Goal: Transaction & Acquisition: Purchase product/service

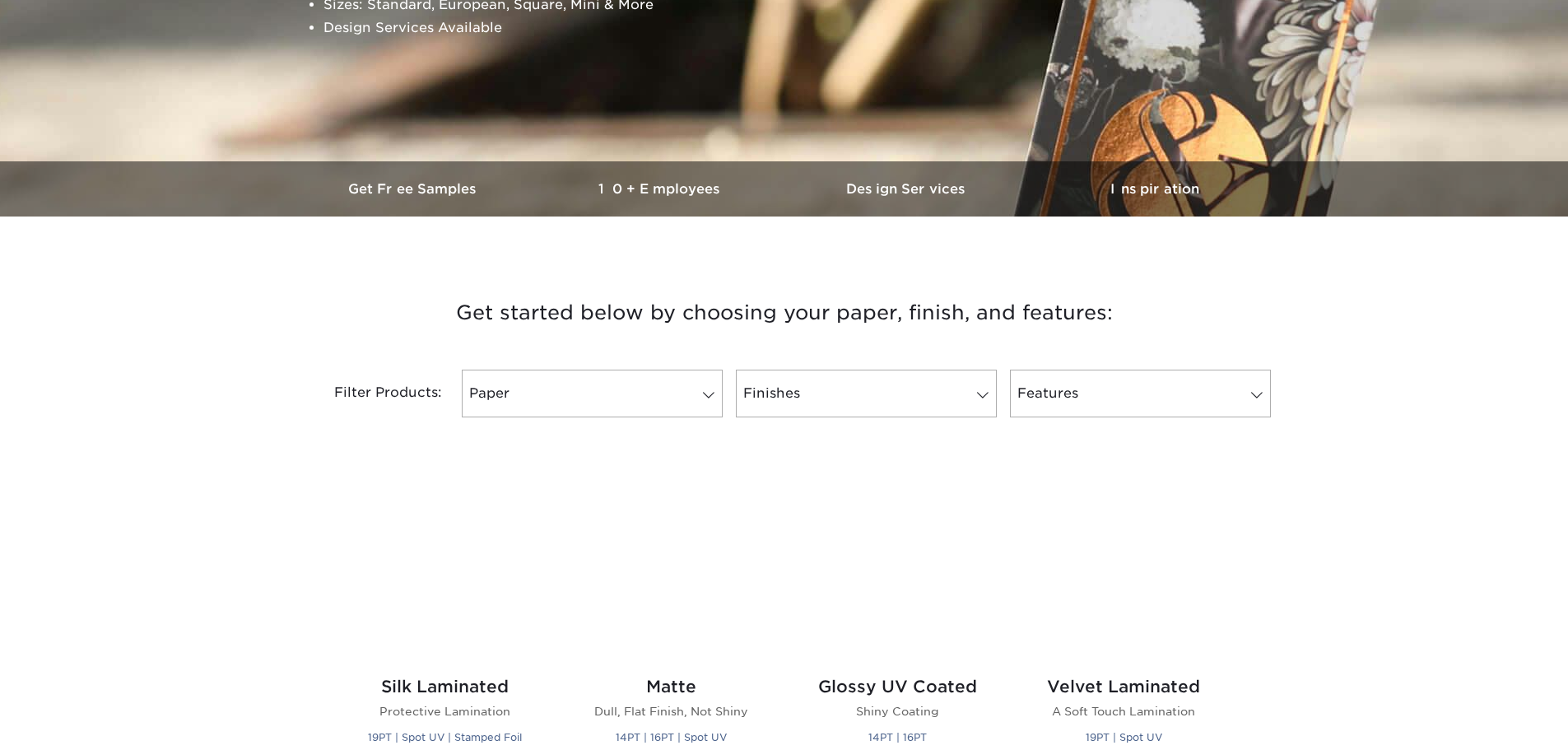
scroll to position [494, 0]
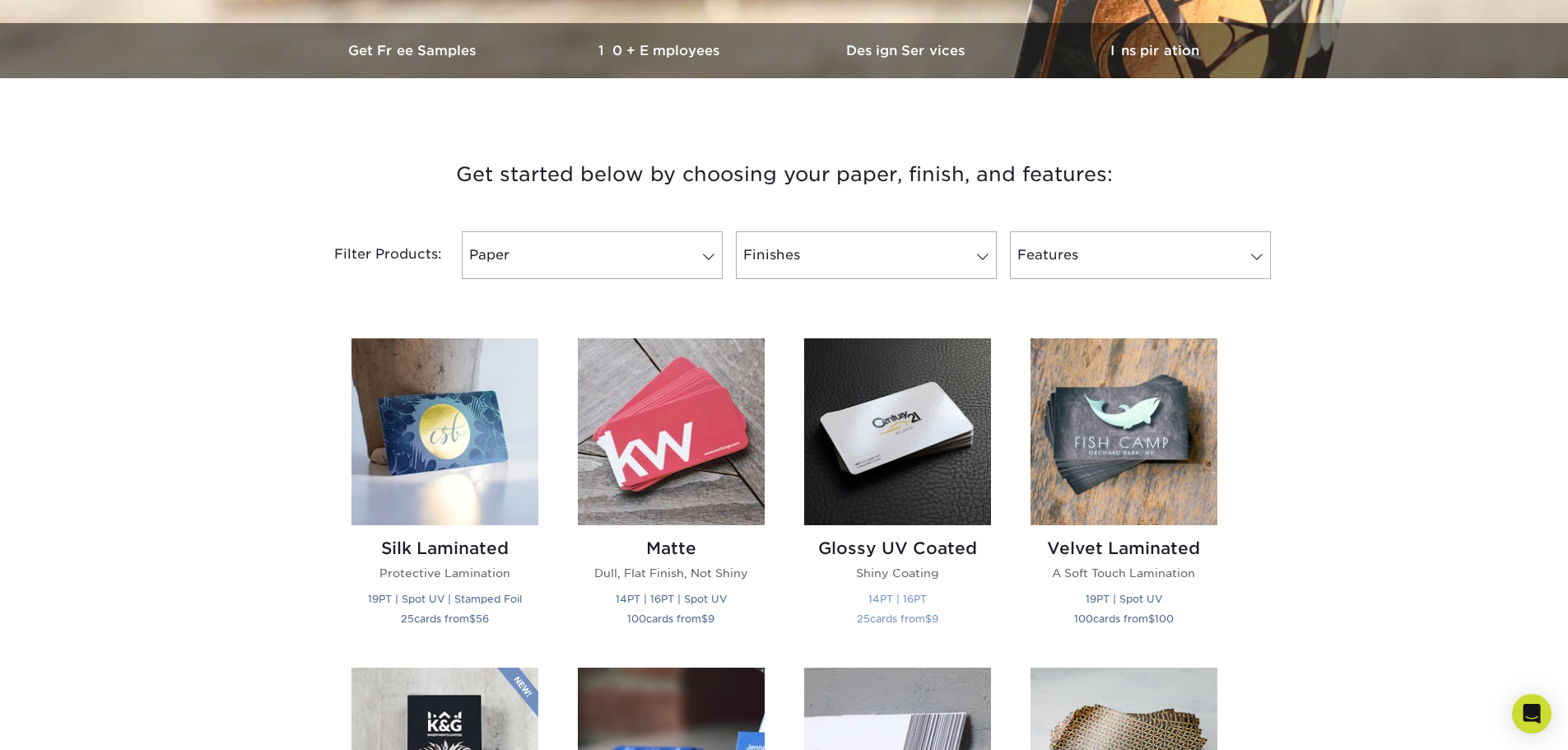
click at [909, 543] on h2 "Glossy UV Coated" at bounding box center [898, 548] width 187 height 20
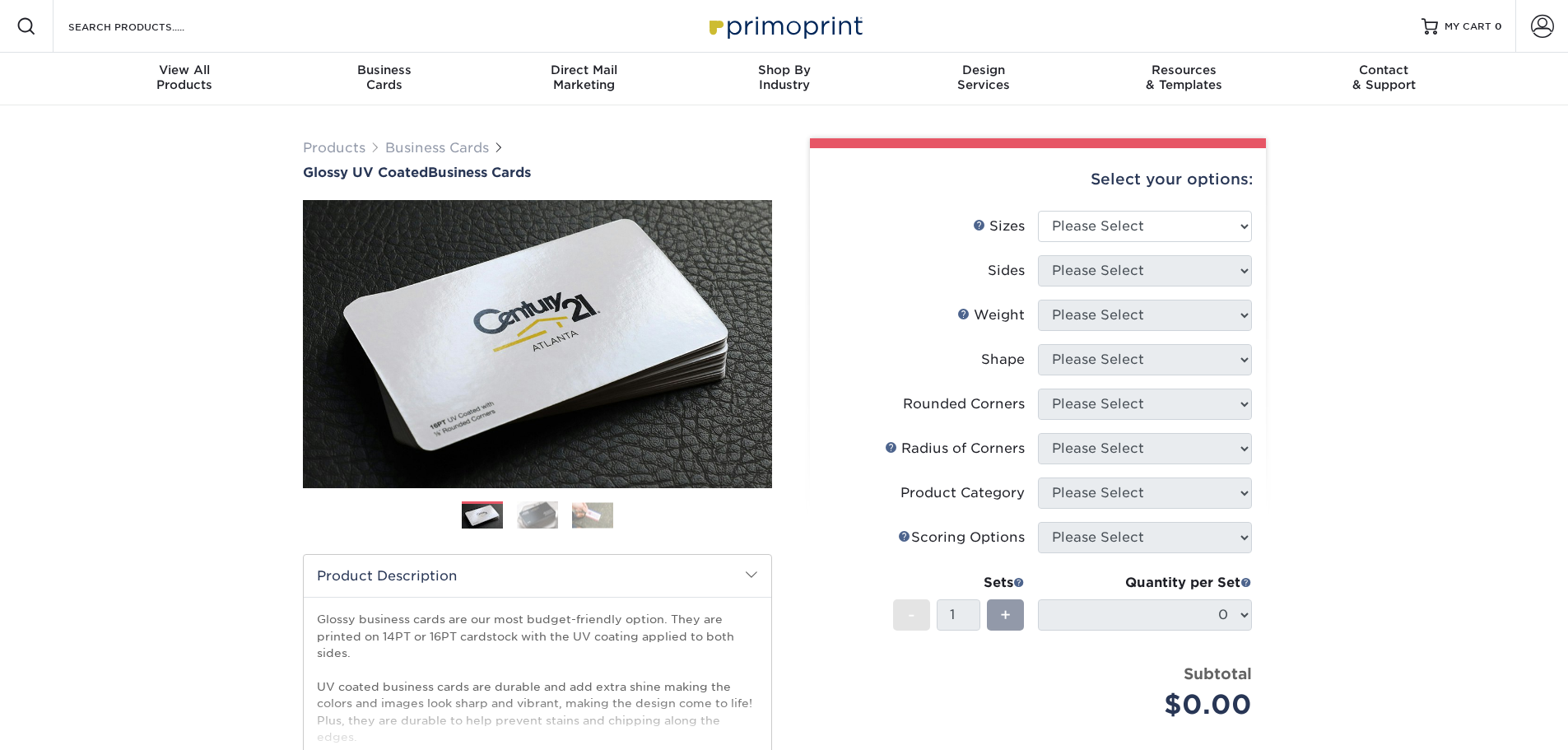
click at [537, 512] on img at bounding box center [538, 514] width 41 height 29
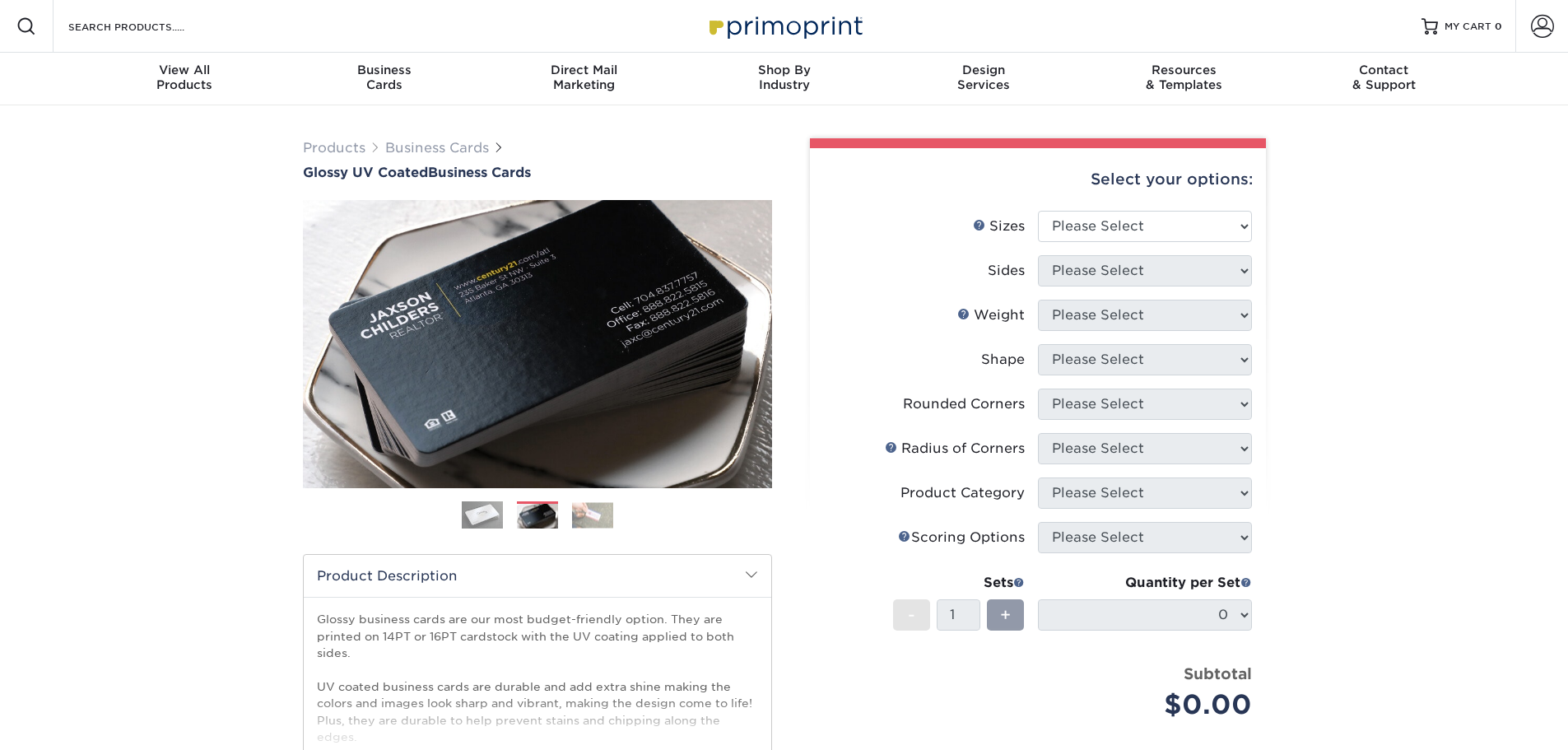
click at [586, 509] on img at bounding box center [593, 514] width 41 height 26
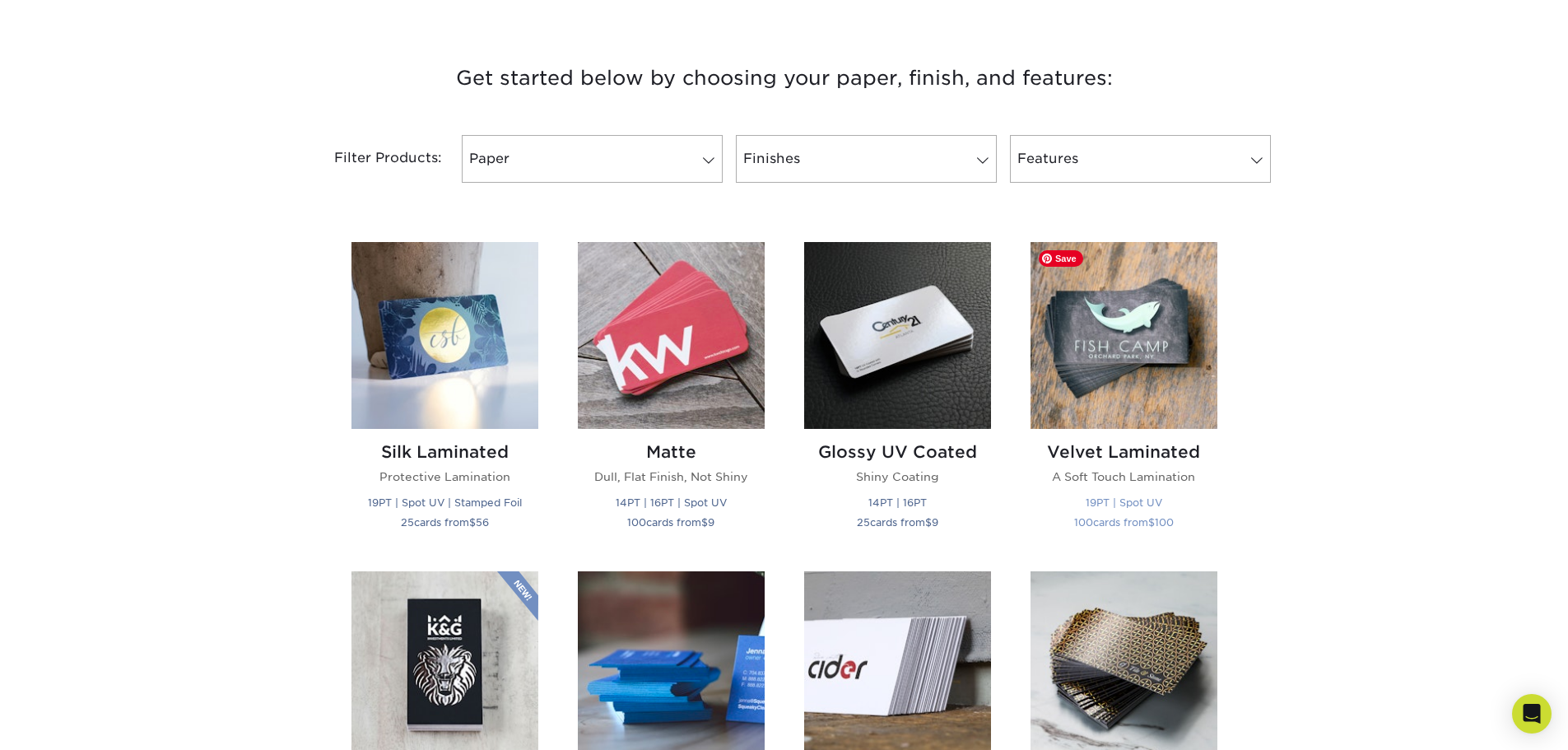
scroll to position [823, 0]
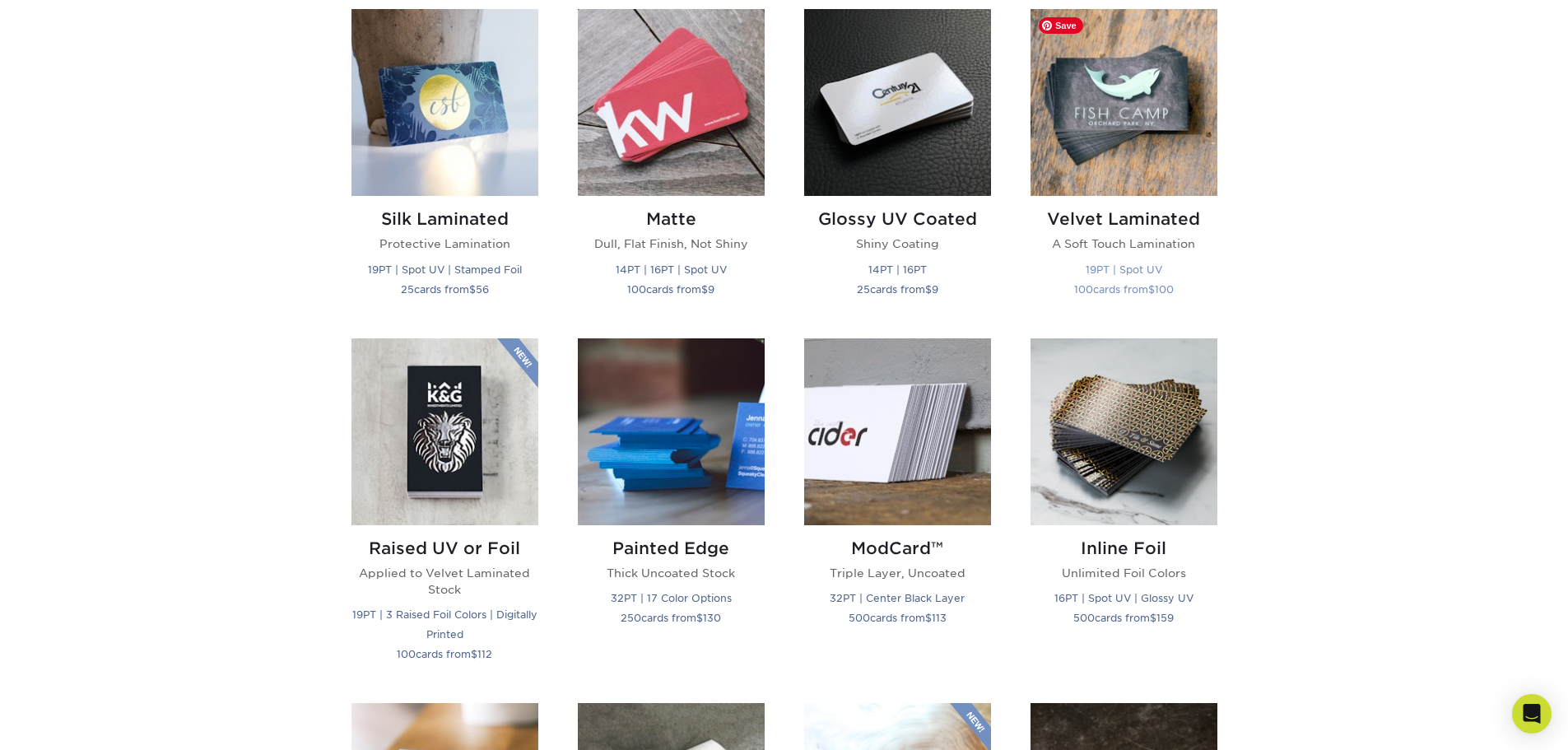
click at [1097, 188] on img at bounding box center [1124, 102] width 187 height 187
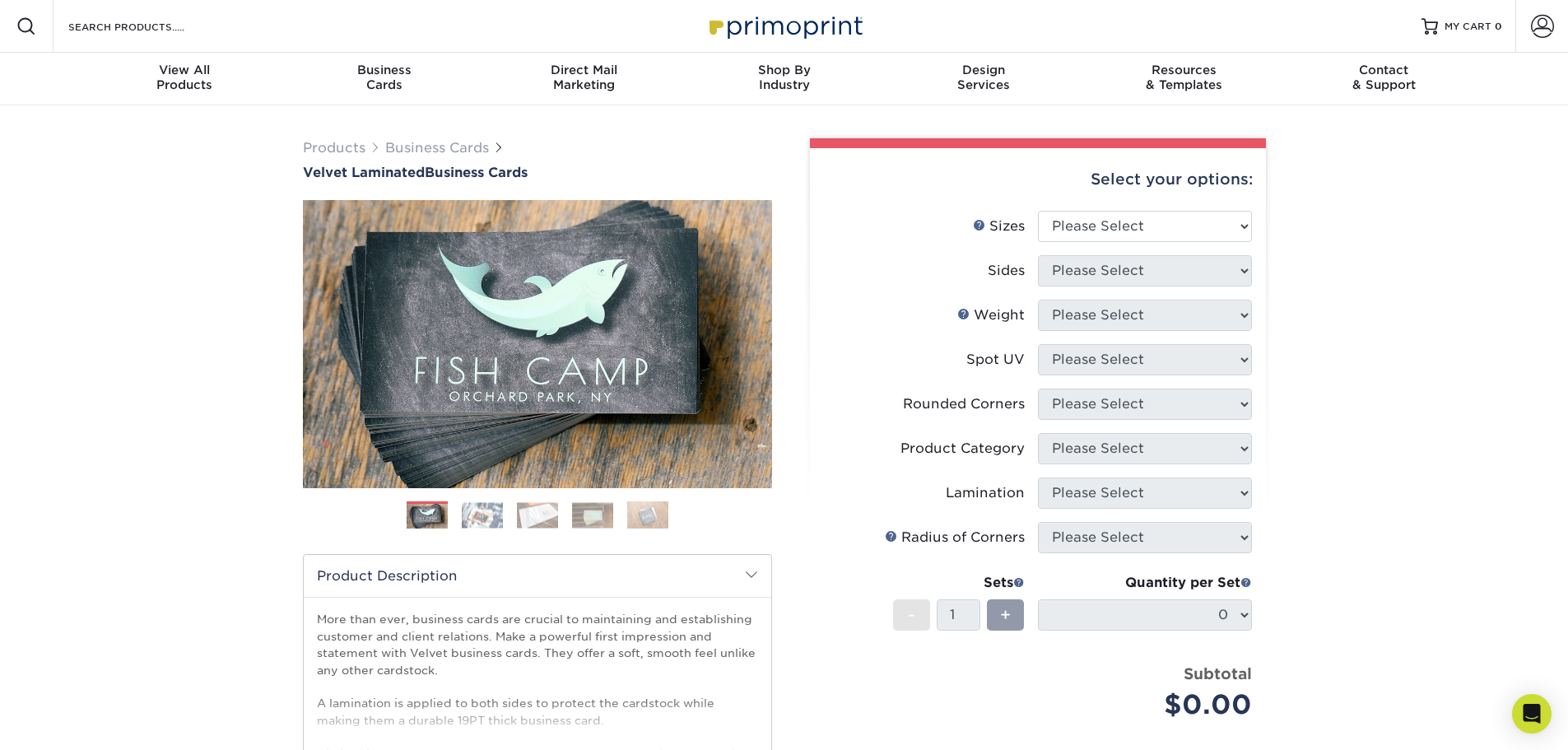
click at [480, 523] on img at bounding box center [482, 514] width 41 height 26
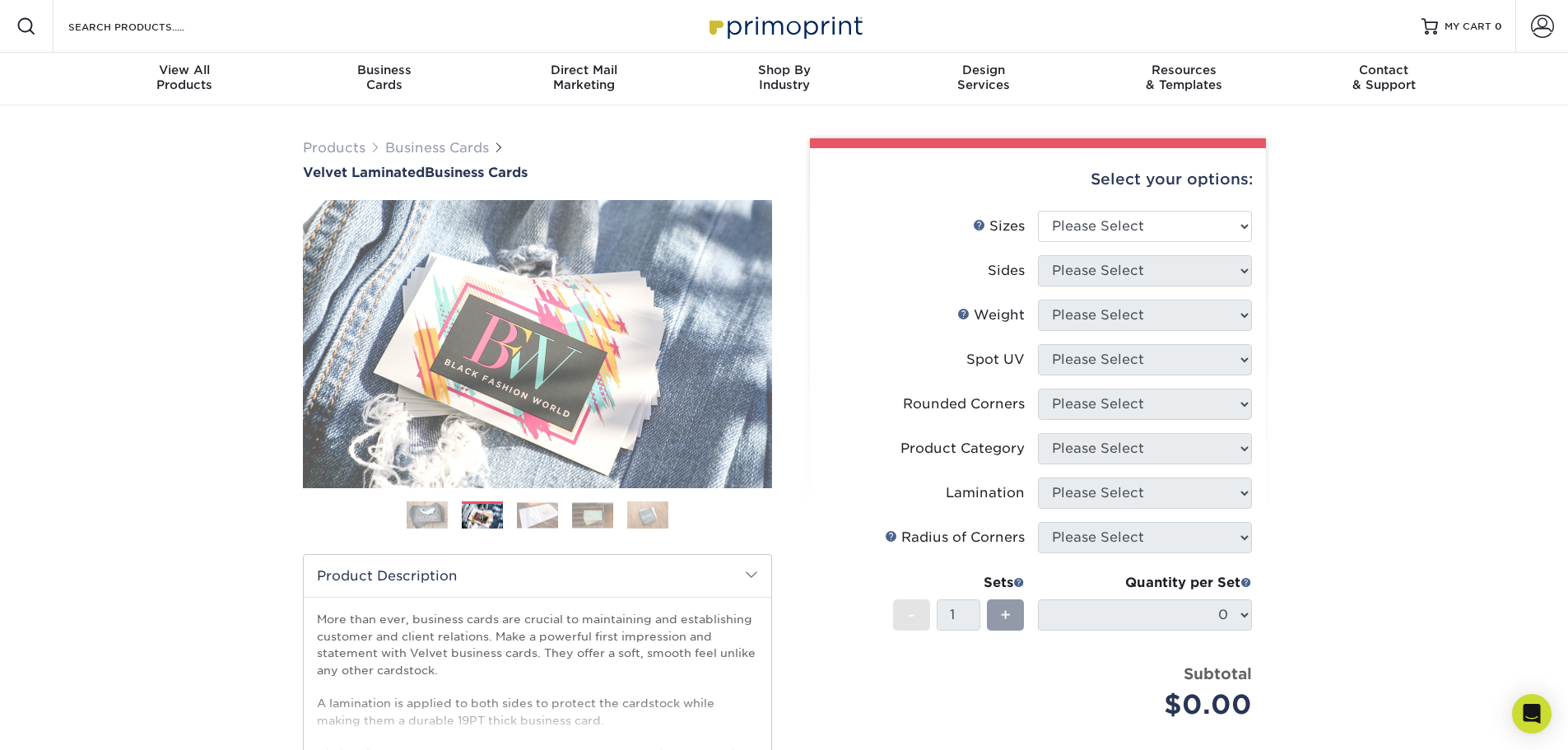
click at [524, 518] on img at bounding box center [538, 514] width 41 height 26
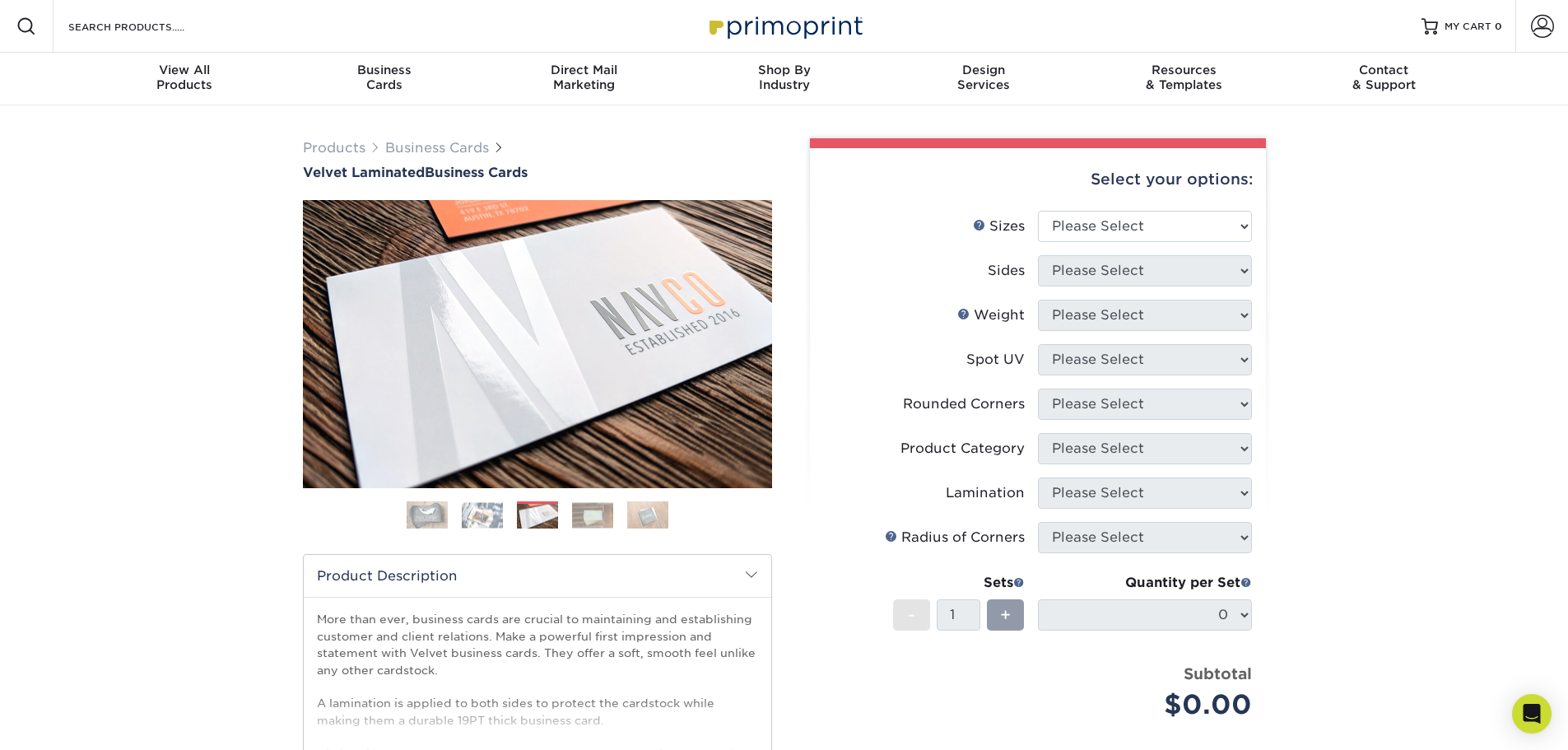
click at [602, 520] on img at bounding box center [593, 514] width 41 height 26
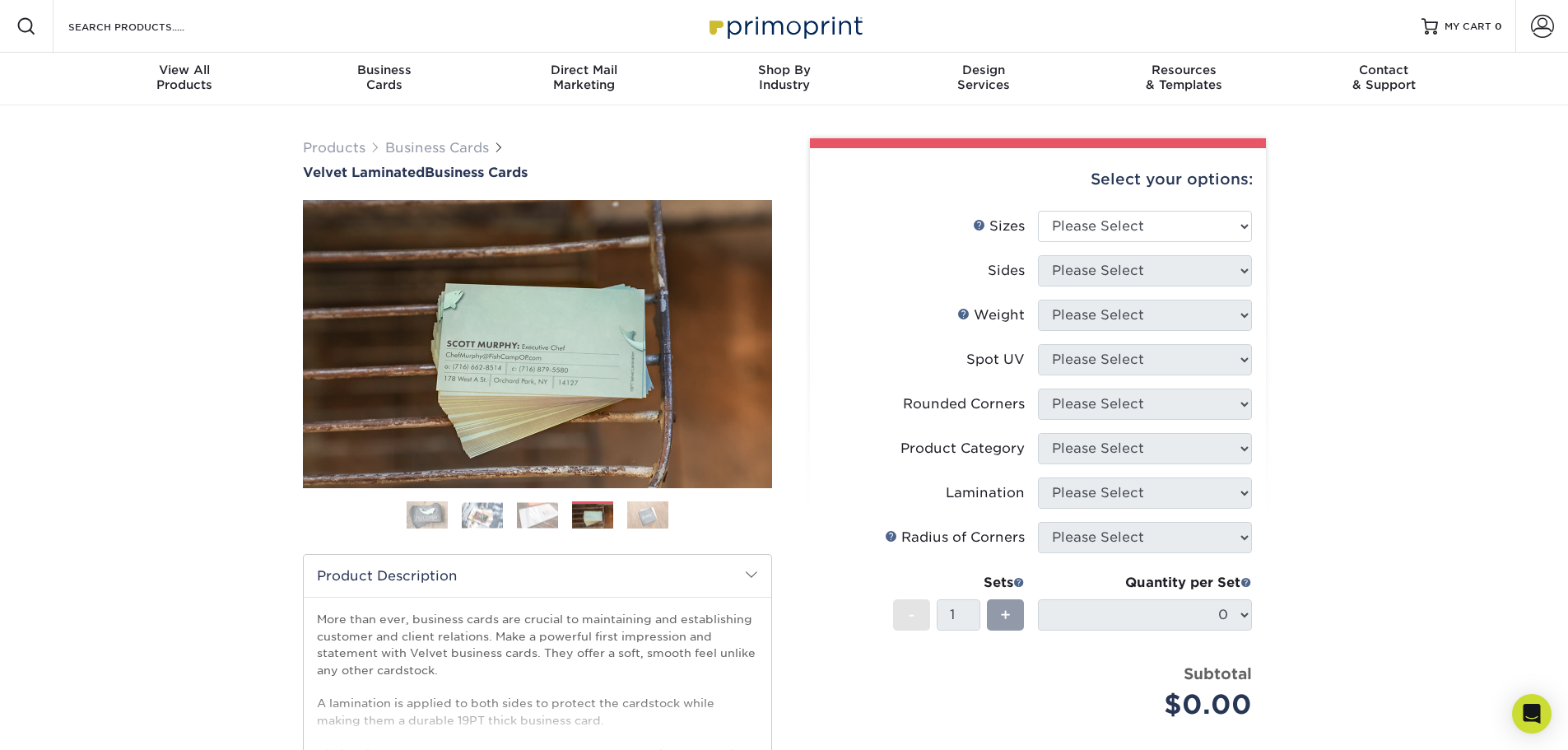
click at [660, 520] on img at bounding box center [648, 514] width 41 height 29
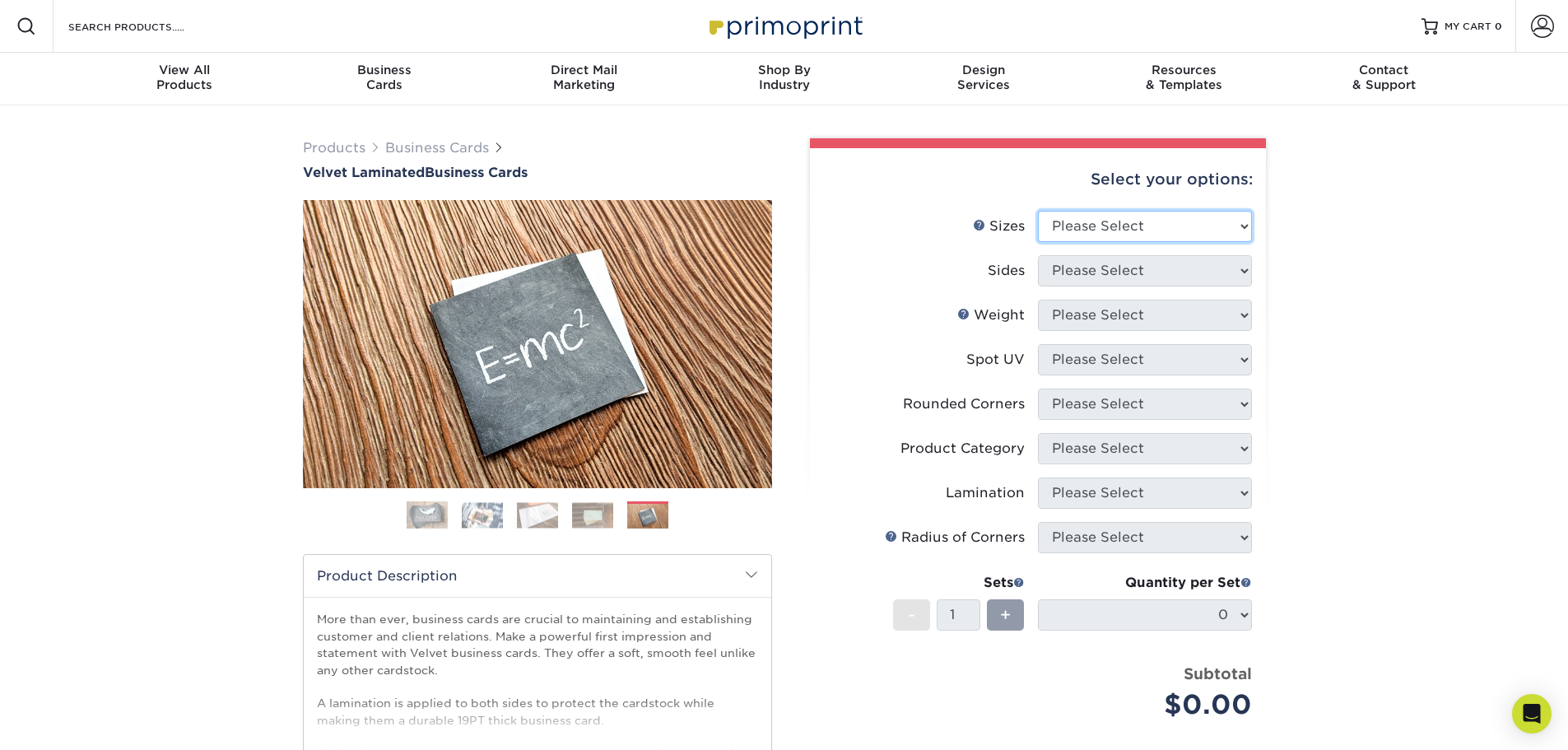
click at [1110, 228] on select "Please Select 1.5" x 3.5" - Mini 1.75" x 3.5" - Mini 2" x 2" - Square 2" x 3" -…" at bounding box center [1145, 227] width 214 height 31
select select "2.00x3.50"
click at [1038, 211] on select "Please Select 1.5" x 3.5" - Mini 1.75" x 3.5" - Mini 2" x 2" - Square 2" x 3" -…" at bounding box center [1145, 227] width 214 height 31
click at [1094, 263] on select "Please Select Print Both Sides Print Front Only" at bounding box center [1145, 271] width 214 height 31
select select "13abbda7-1d64-4f25-8bb2-c179b224825d"
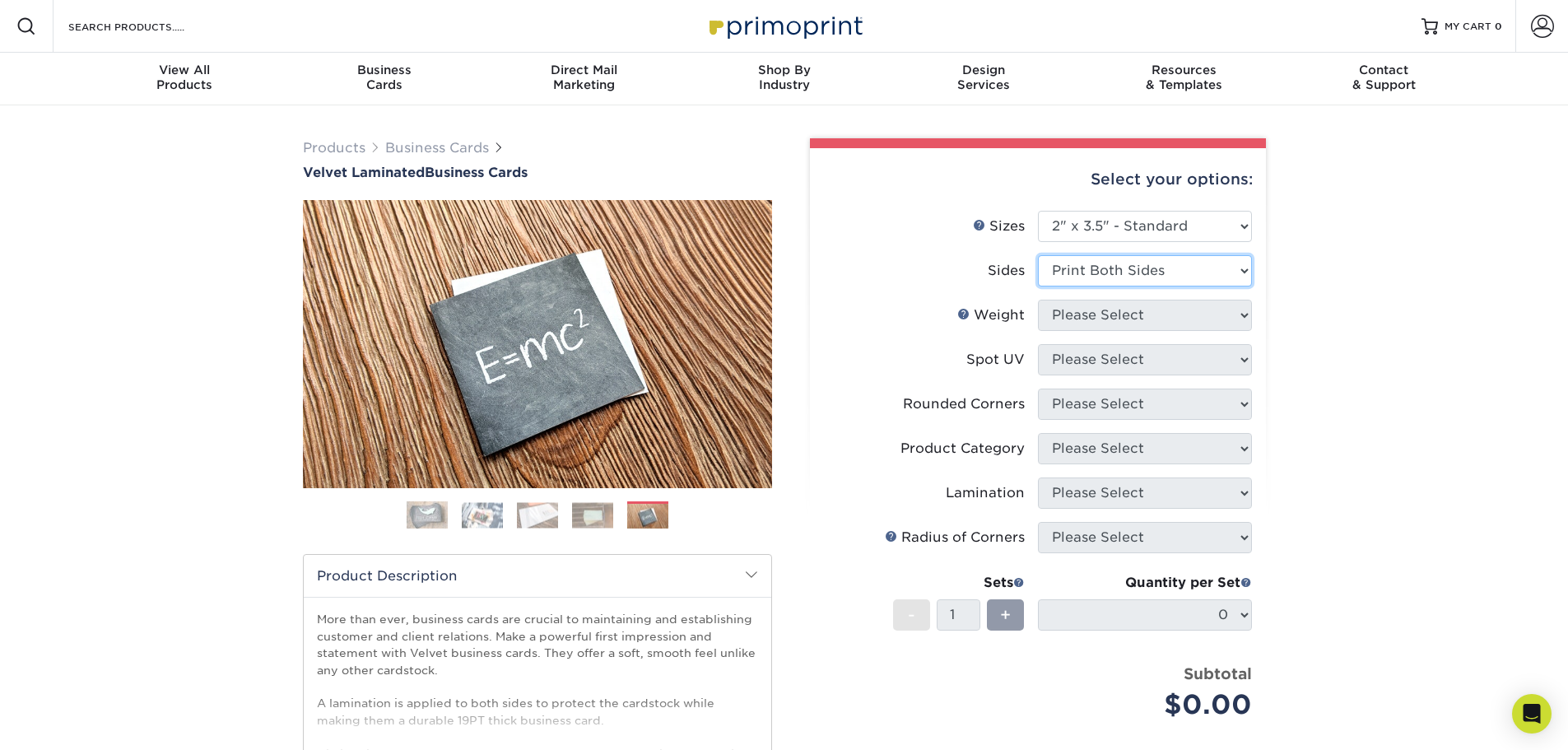
click at [1038, 255] on select "Please Select Print Both Sides Print Front Only" at bounding box center [1145, 271] width 214 height 31
click at [1092, 316] on select "Please Select 16PT" at bounding box center [1145, 315] width 214 height 31
select select "16PT"
click at [1038, 299] on select "Please Select 16PT" at bounding box center [1145, 315] width 214 height 31
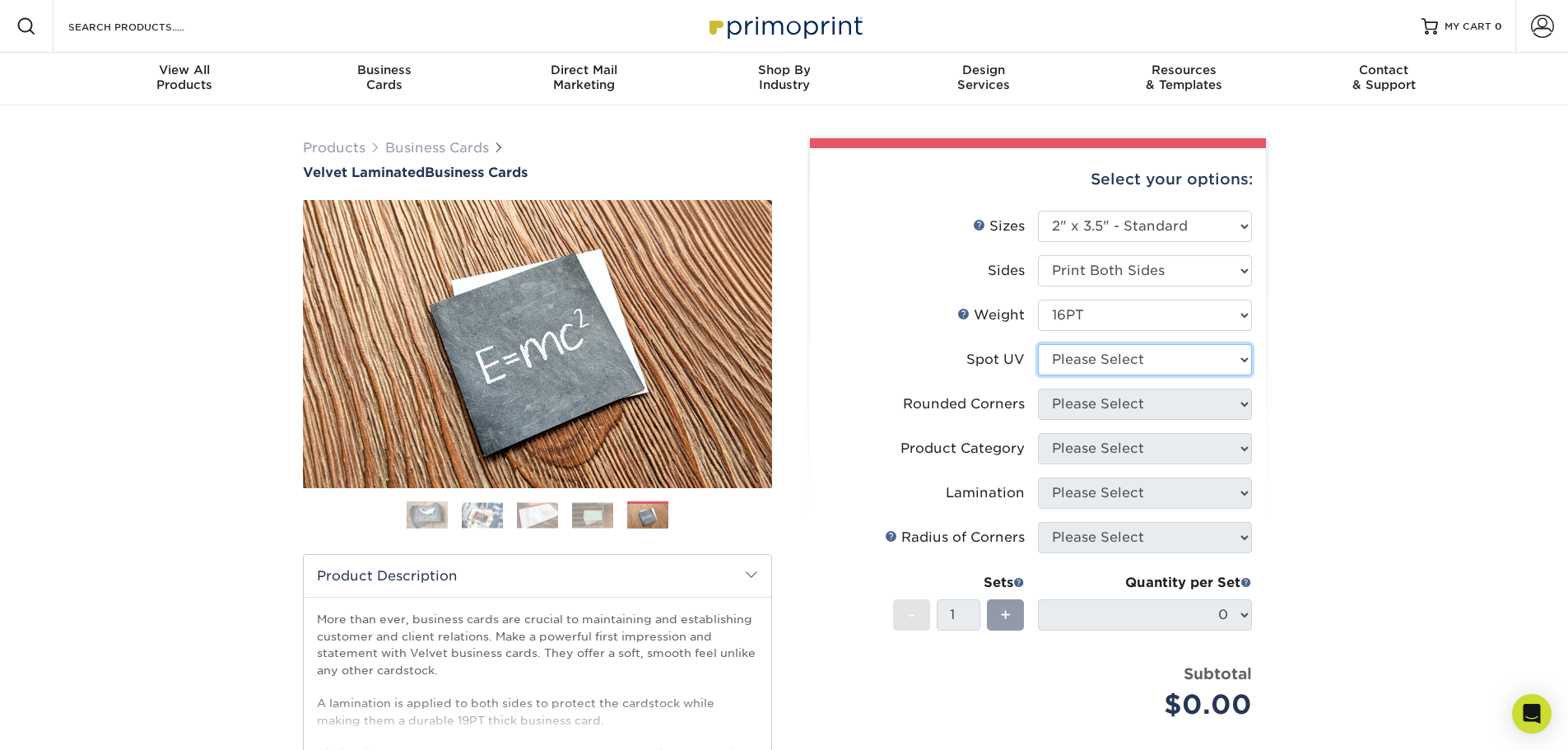
click at [1087, 350] on select "Please Select No Spot UV Front and Back (Both Sides) Front Only Back Only" at bounding box center [1145, 359] width 214 height 31
select select "2"
click at [1038, 344] on select "Please Select No Spot UV Front and Back (Both Sides) Front Only Back Only" at bounding box center [1145, 359] width 214 height 31
click at [1084, 398] on select "Please Select Yes - Round 2 Corners Yes - Round 4 Corners No" at bounding box center [1145, 404] width 214 height 31
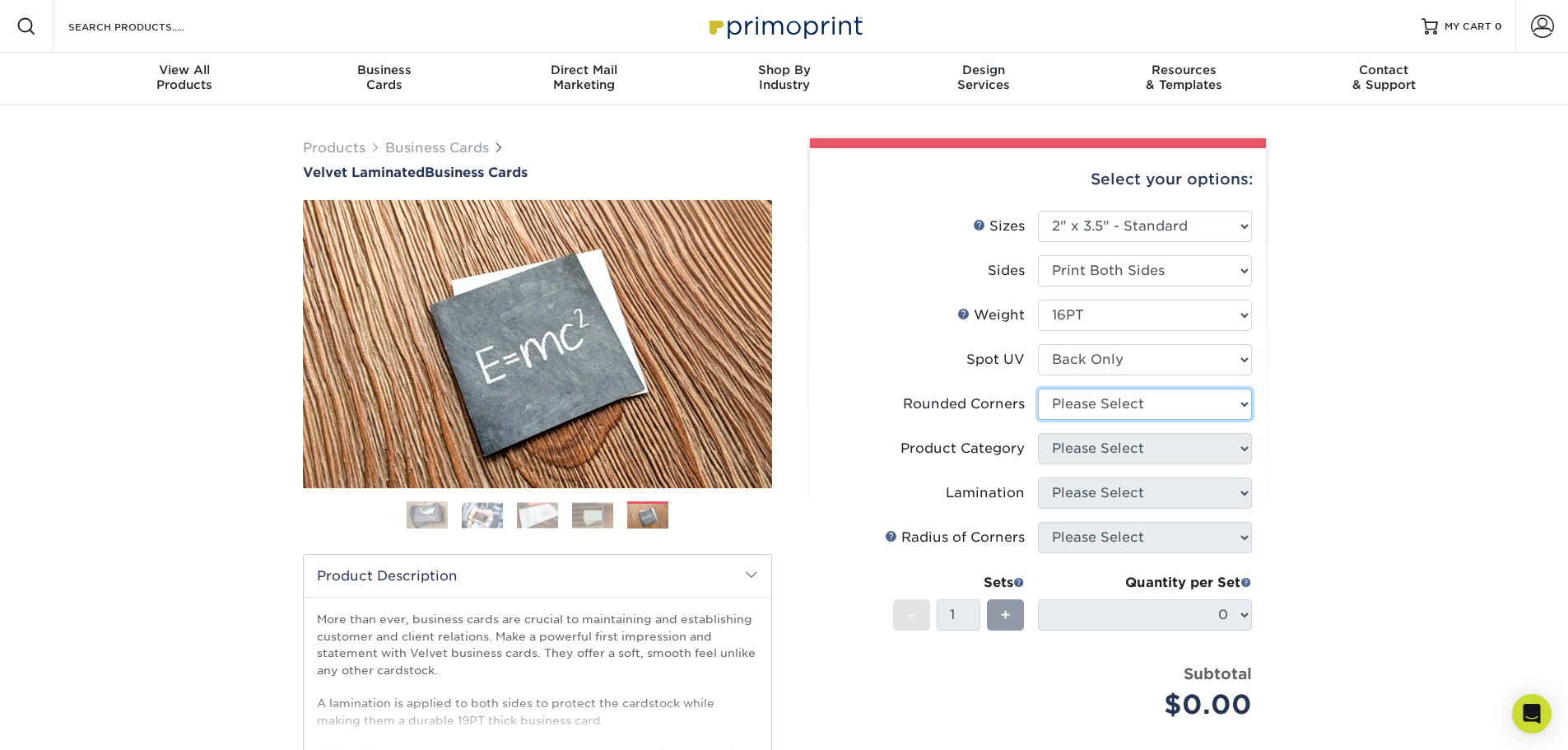
click at [1113, 410] on select "Please Select Yes - Round 2 Corners Yes - Round 4 Corners No" at bounding box center [1145, 404] width 214 height 31
select select "0"
click at [1038, 388] on select "Please Select Yes - Round 2 Corners Yes - Round 4 Corners No" at bounding box center [1145, 404] width 214 height 31
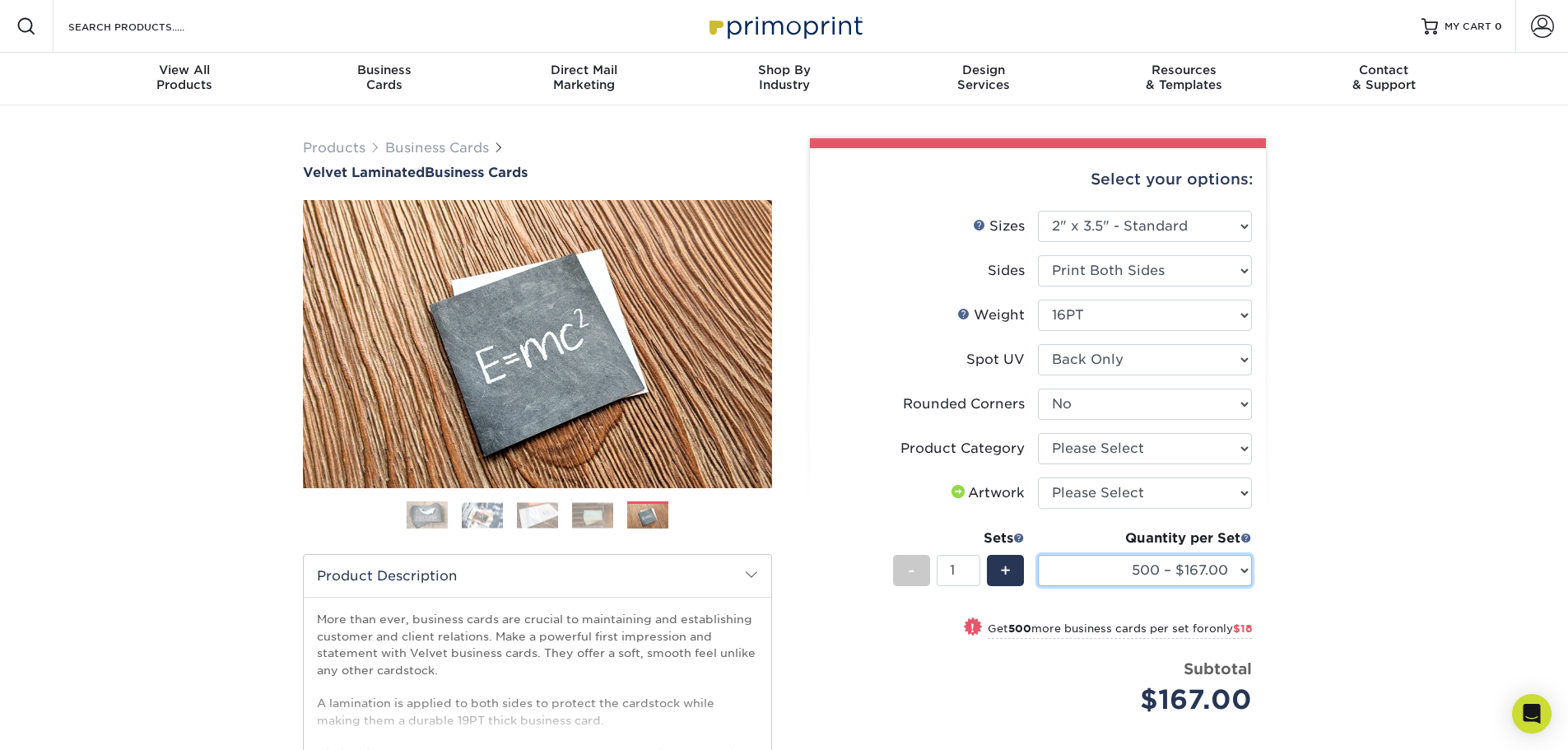
click at [1206, 555] on select "500 – $167.00 1000 – $185.00 2500 – $439.00 5000 – $733.00 10000 – $1307.00" at bounding box center [1145, 570] width 214 height 31
click at [1210, 575] on select "500 – $167.00 1000 – $185.00 2500 – $439.00 5000 – $733.00 10000 – $1307.00" at bounding box center [1145, 570] width 214 height 31
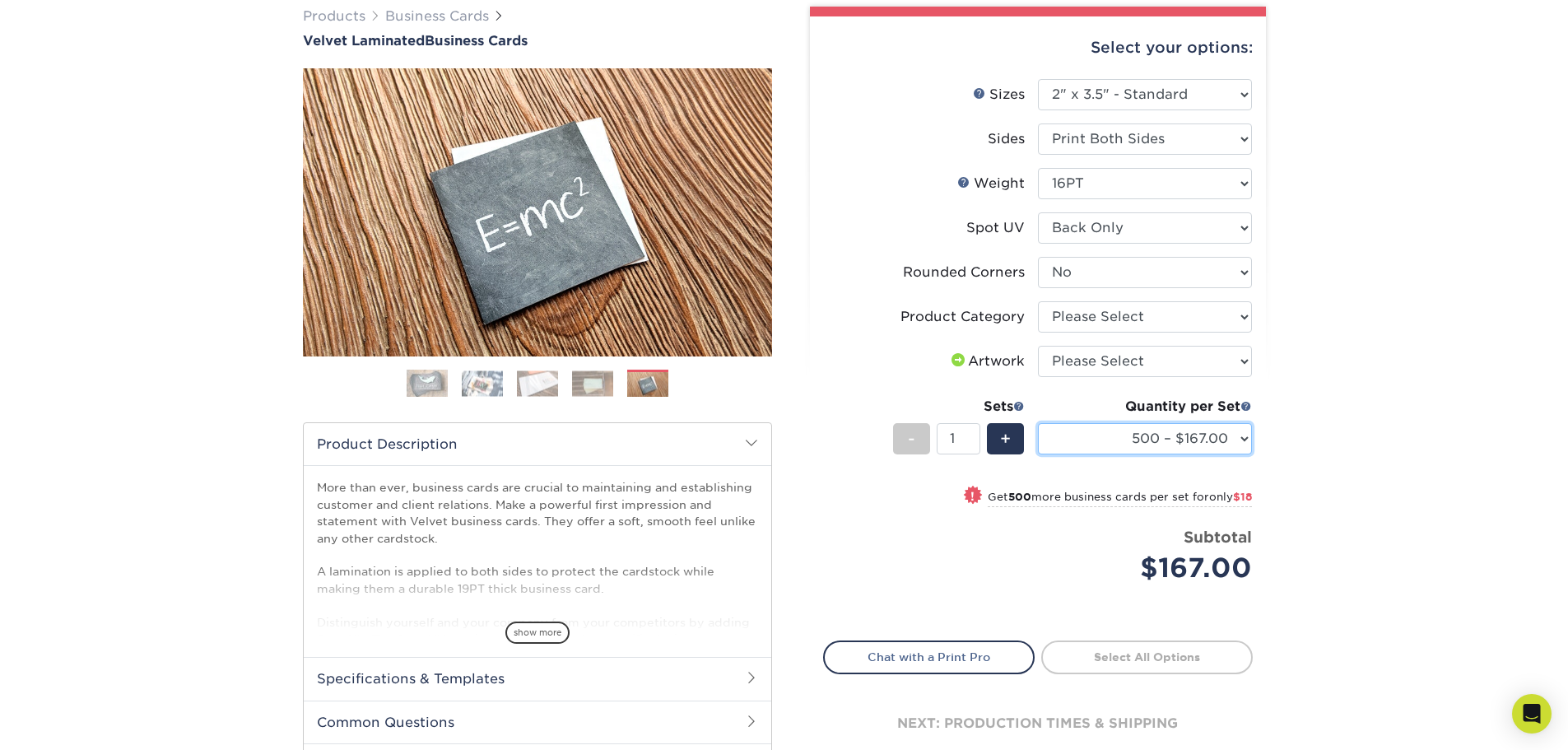
scroll to position [247, 0]
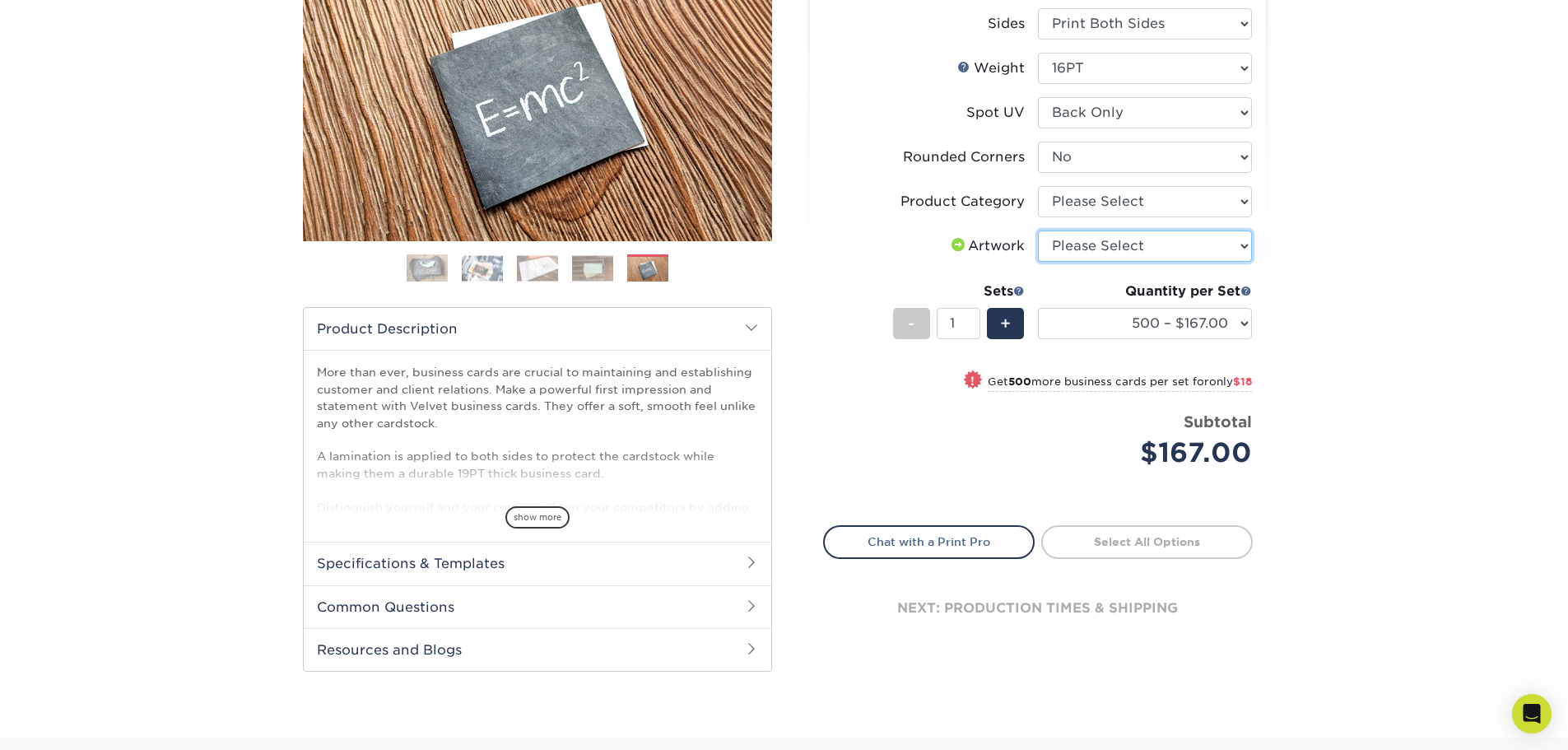
click at [1123, 248] on select "Please Select I will upload files I need a design - $100" at bounding box center [1145, 246] width 214 height 31
select select "upload"
click at [1038, 231] on select "Please Select I will upload files I need a design - $100" at bounding box center [1145, 246] width 214 height 31
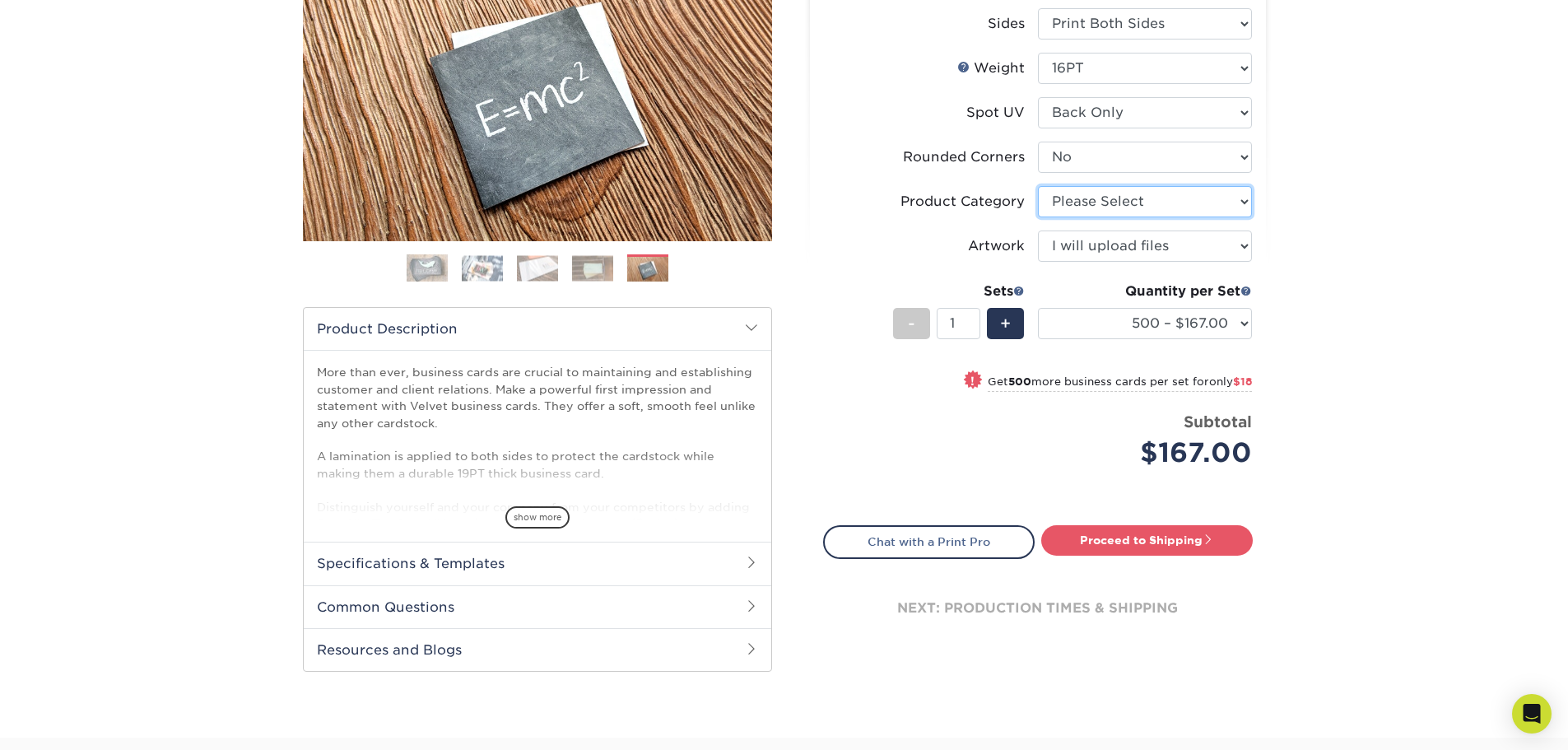
click at [1106, 203] on select "Please Select Business Cards" at bounding box center [1145, 202] width 214 height 31
select select "3b5148f1-0588-4f88-a218-97bcfdce65c1"
click at [1038, 186] on select "Please Select Business Cards" at bounding box center [1145, 202] width 214 height 31
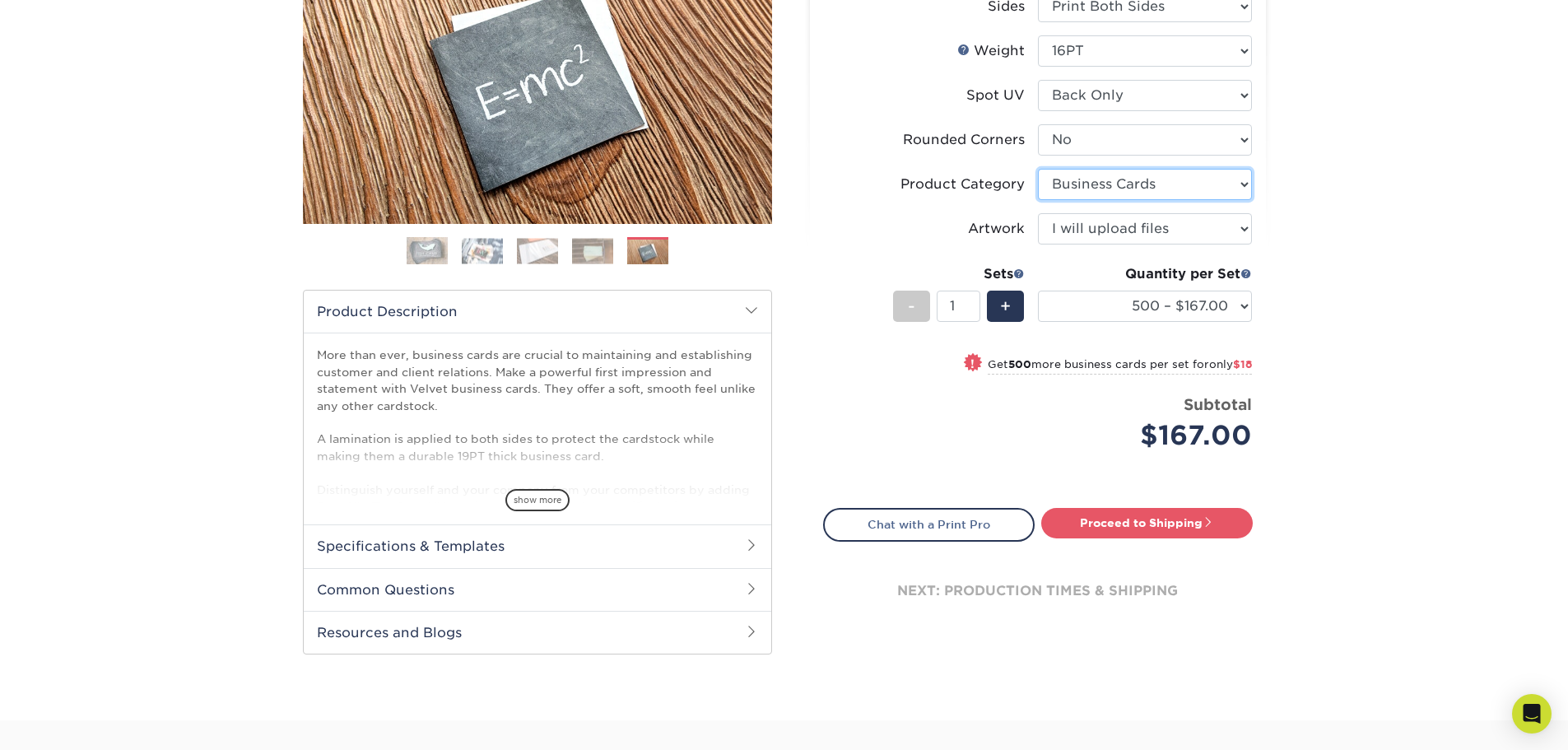
scroll to position [494, 0]
